Goal: Check status: Check status

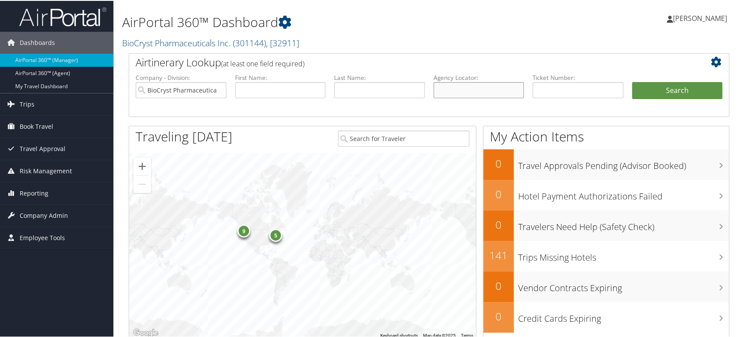
drag, startPoint x: 441, startPoint y: 92, endPoint x: 412, endPoint y: 93, distance: 29.3
click at [441, 92] on input "text" at bounding box center [479, 89] width 91 height 16
paste input "WMPJTB"
type input "WMPJTB"
drag, startPoint x: 217, startPoint y: 89, endPoint x: 226, endPoint y: 89, distance: 8.7
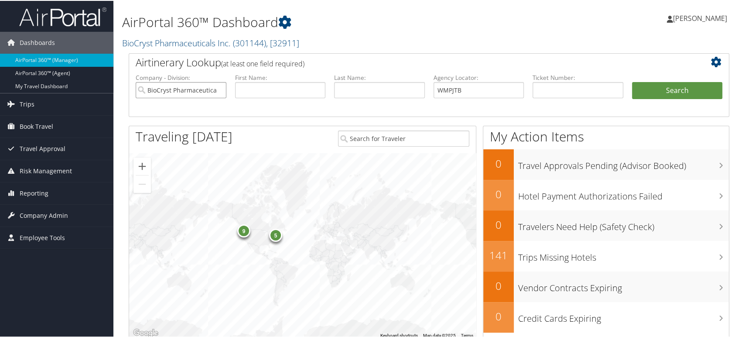
click at [218, 89] on input "BioCryst Pharmaceuticals Inc." at bounding box center [181, 89] width 91 height 16
click at [693, 89] on button "Search" at bounding box center [677, 89] width 91 height 17
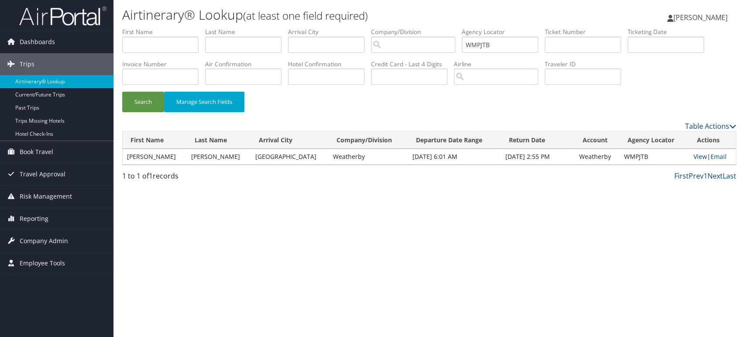
click at [698, 157] on link "View" at bounding box center [700, 156] width 14 height 8
drag, startPoint x: 502, startPoint y: 44, endPoint x: 255, endPoint y: 55, distance: 246.8
click at [255, 27] on ul "First Name Last Name Departure City Arrival City Company/Division Airport/City …" at bounding box center [429, 27] width 614 height 0
paste input "KYGUZM"
type input "KYGUZM"
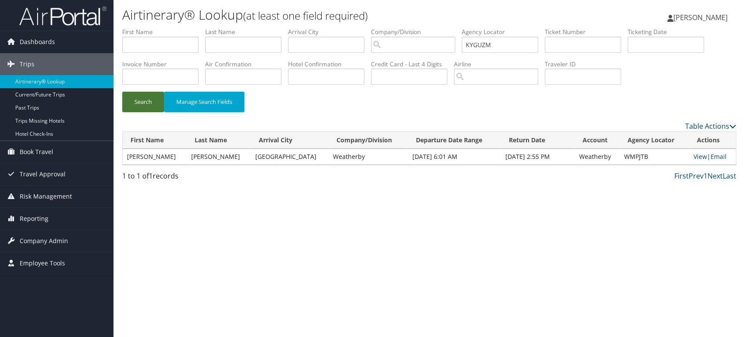
click at [133, 103] on button "Search" at bounding box center [143, 102] width 42 height 21
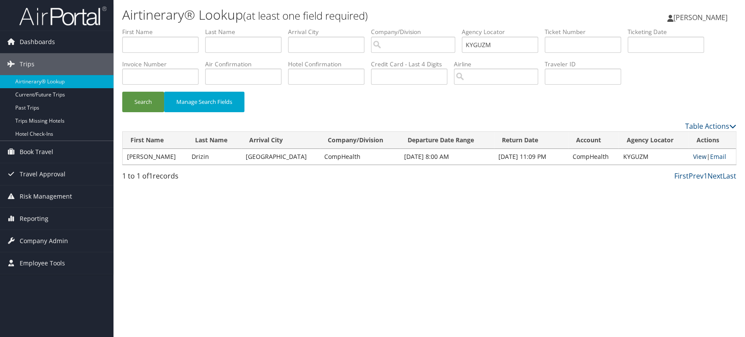
click at [695, 154] on link "View" at bounding box center [700, 156] width 14 height 8
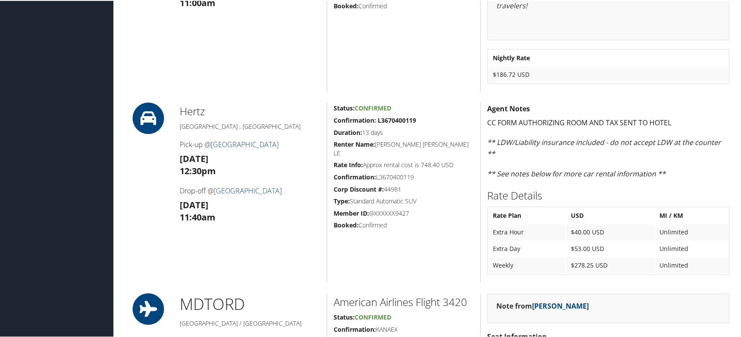
scroll to position [776, 0]
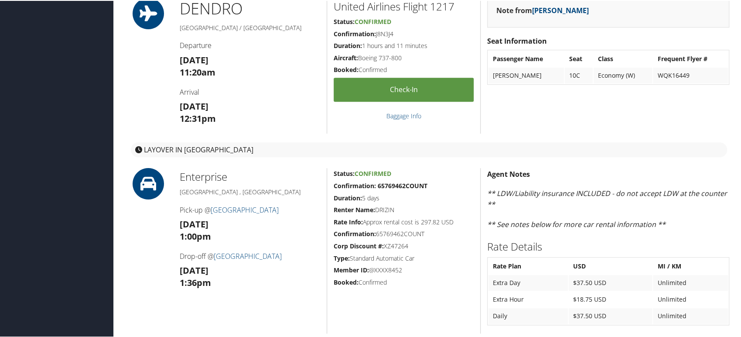
scroll to position [243, 0]
